Goal: Task Accomplishment & Management: Manage account settings

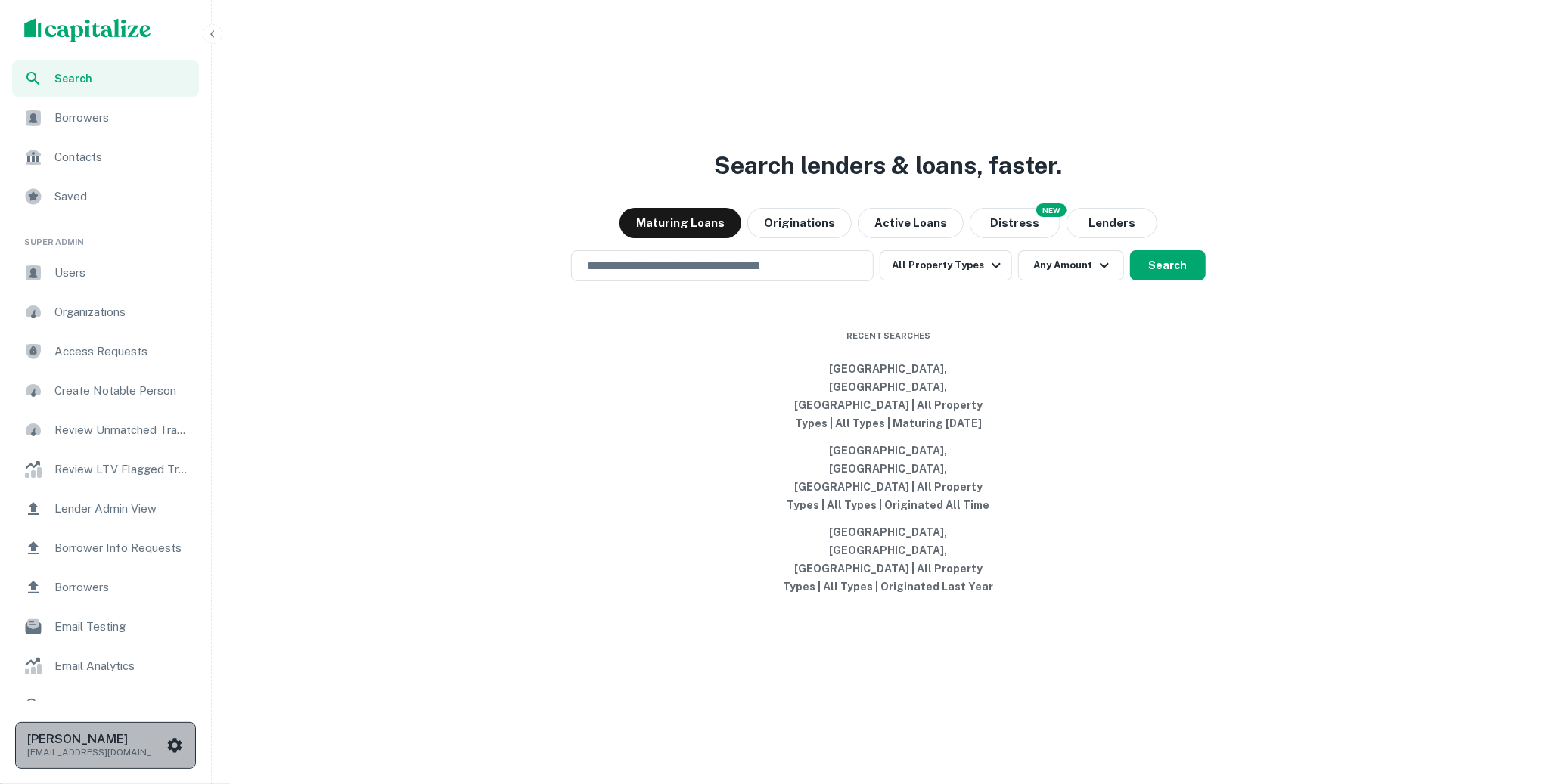
click at [118, 739] on h6 "[PERSON_NAME]" at bounding box center [95, 739] width 136 height 12
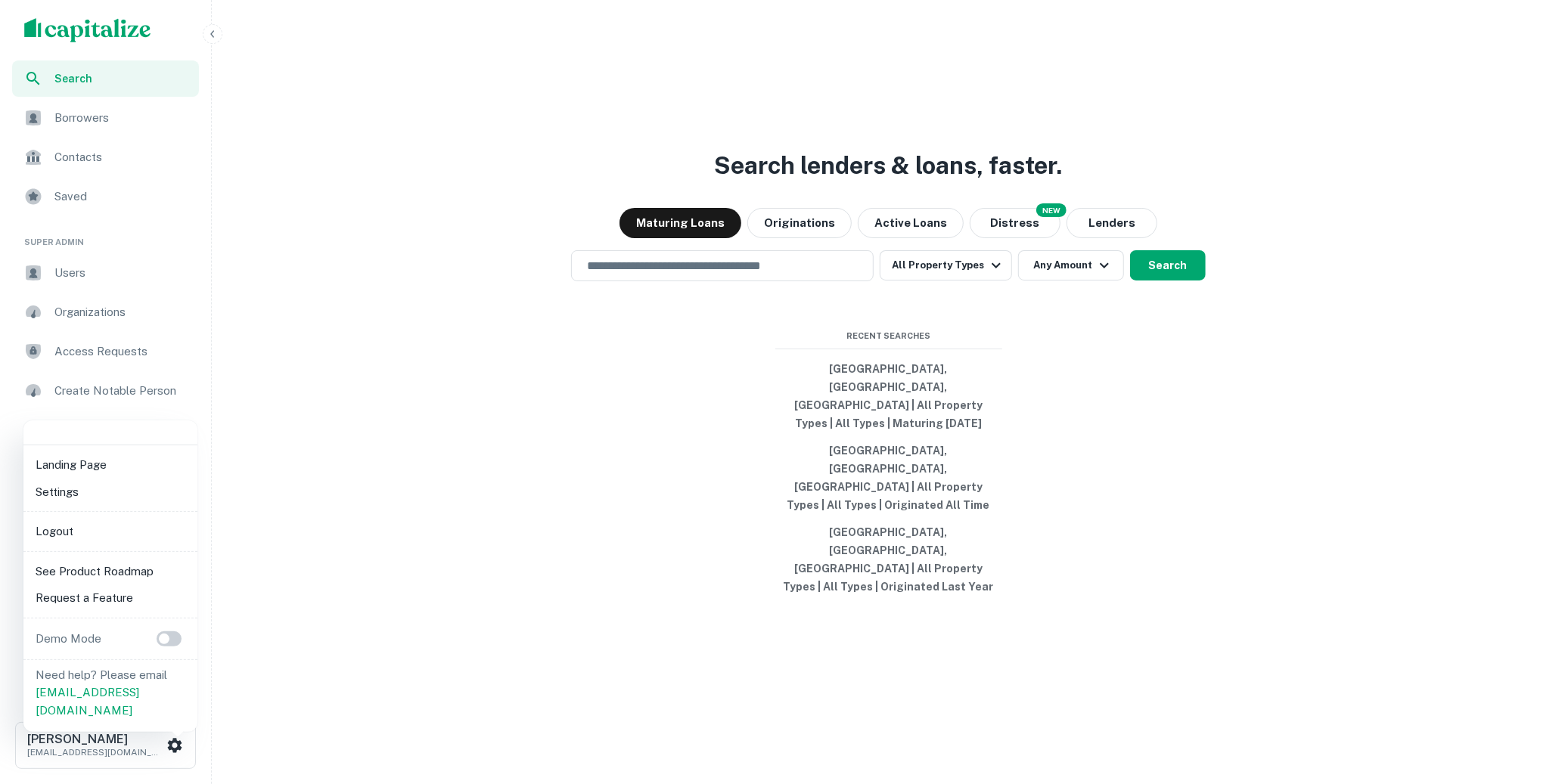
click at [93, 539] on li "Logout" at bounding box center [111, 532] width 162 height 28
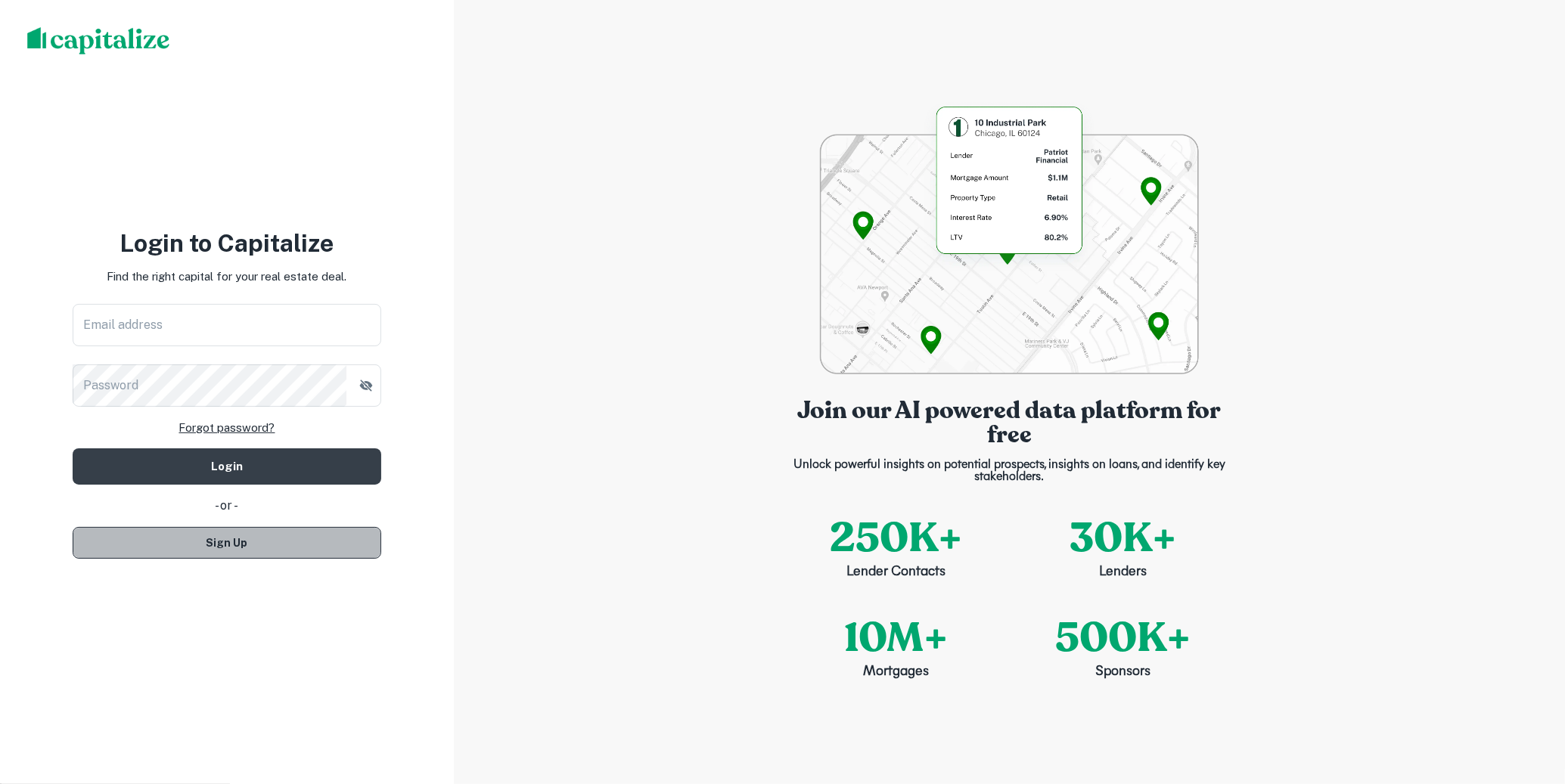
click at [335, 535] on button "Sign Up" at bounding box center [227, 542] width 309 height 31
select select "**"
